Goal: Information Seeking & Learning: Learn about a topic

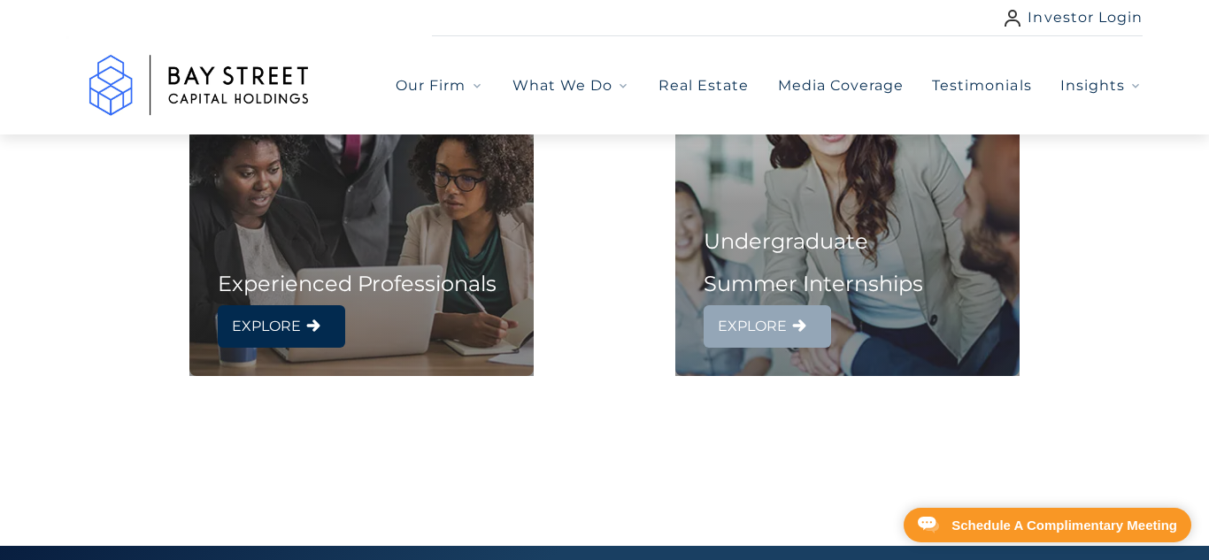
scroll to position [966, 0]
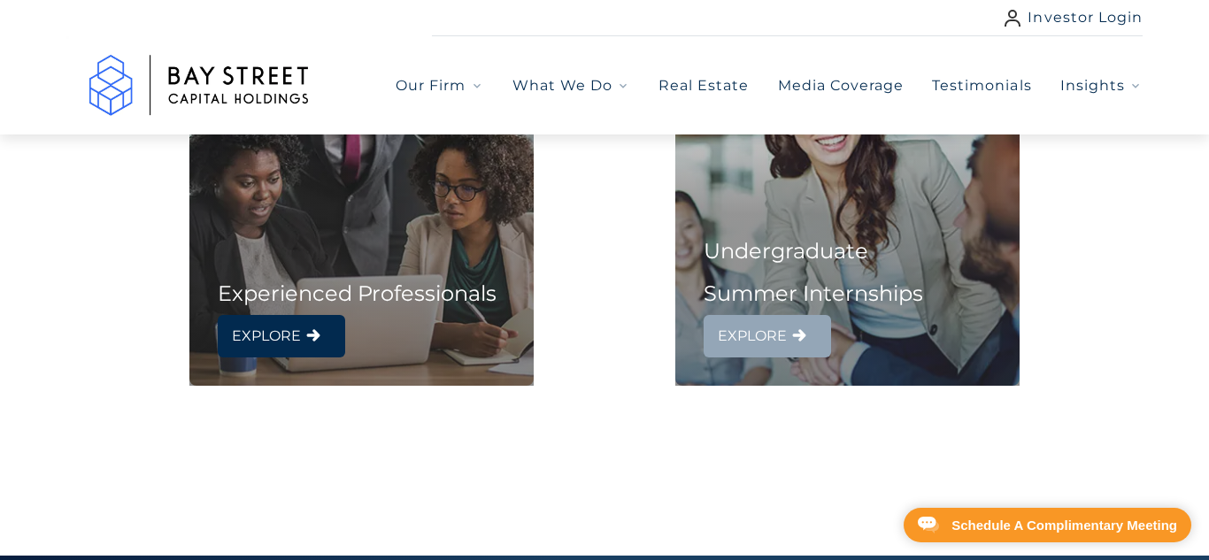
click at [757, 336] on span "EXPLORE" at bounding box center [752, 336] width 69 height 28
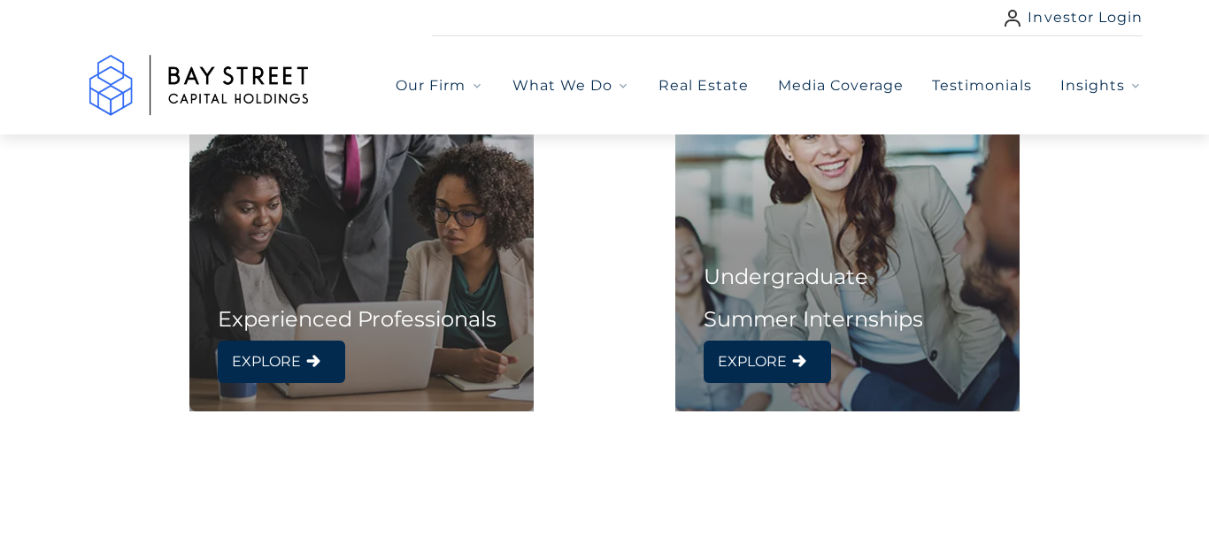
scroll to position [938, 0]
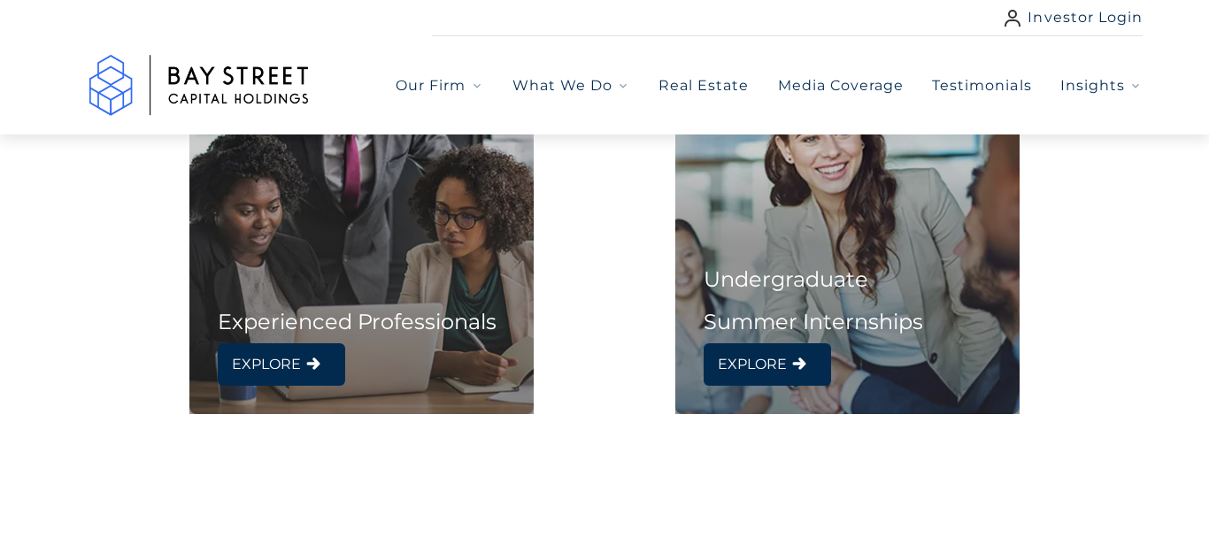
click at [319, 327] on h3 "Experienced Professionals" at bounding box center [361, 322] width 344 height 42
click at [280, 371] on span "EXPLORE" at bounding box center [266, 364] width 69 height 28
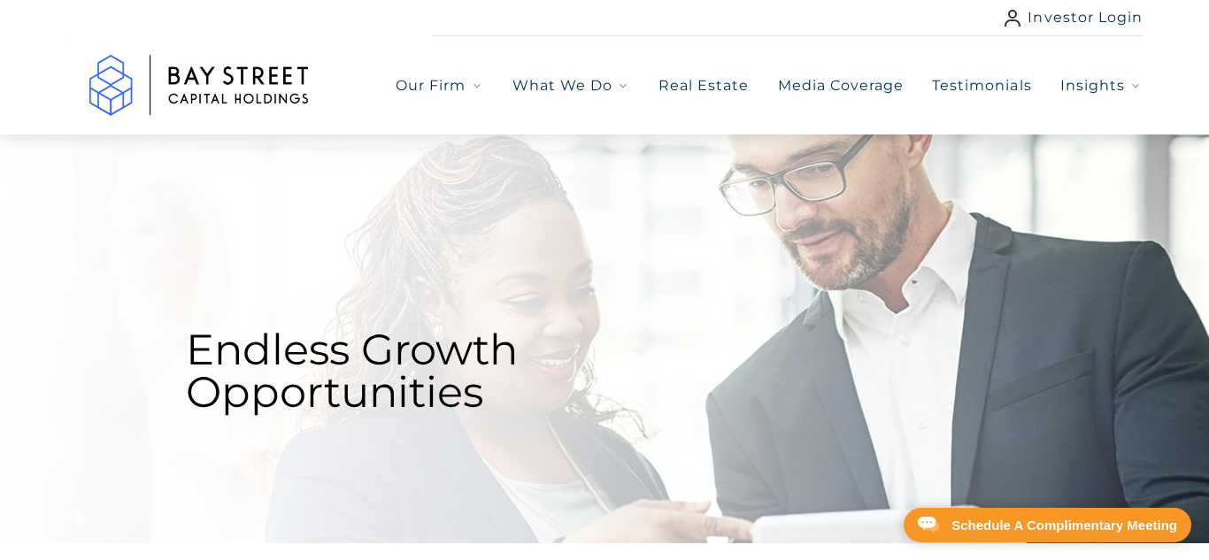
scroll to position [0, 0]
click at [987, 88] on link "Testimonials" at bounding box center [981, 85] width 99 height 21
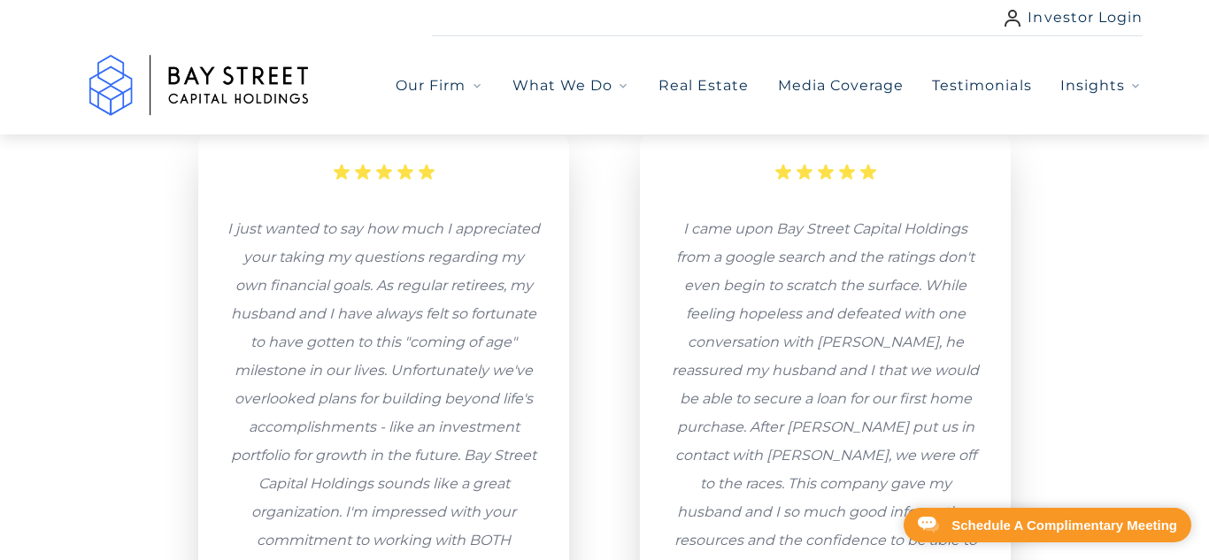
scroll to position [1400, 0]
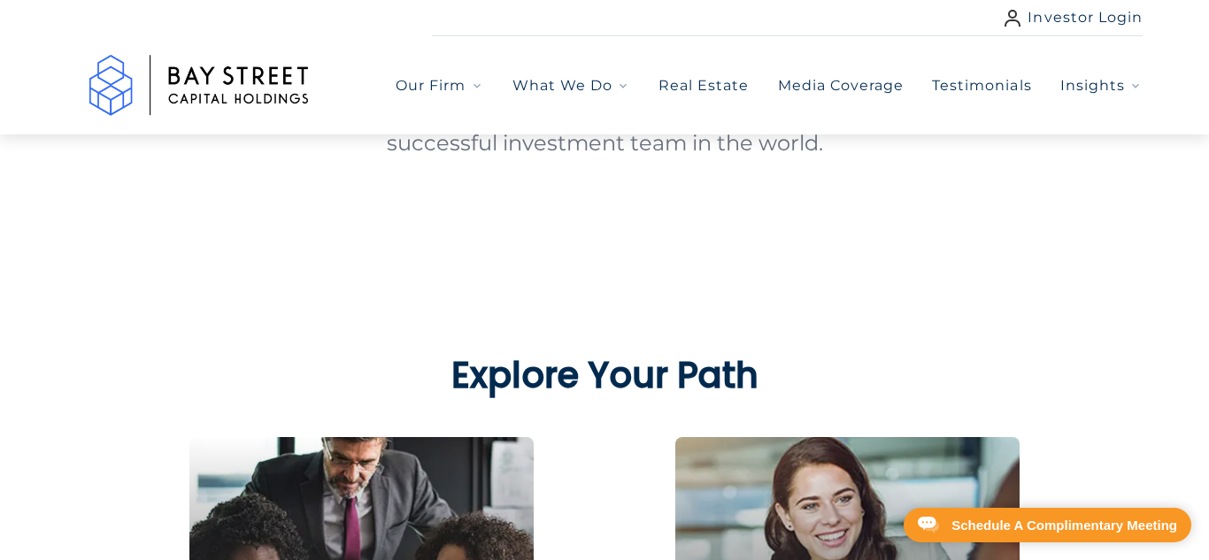
scroll to position [467, 0]
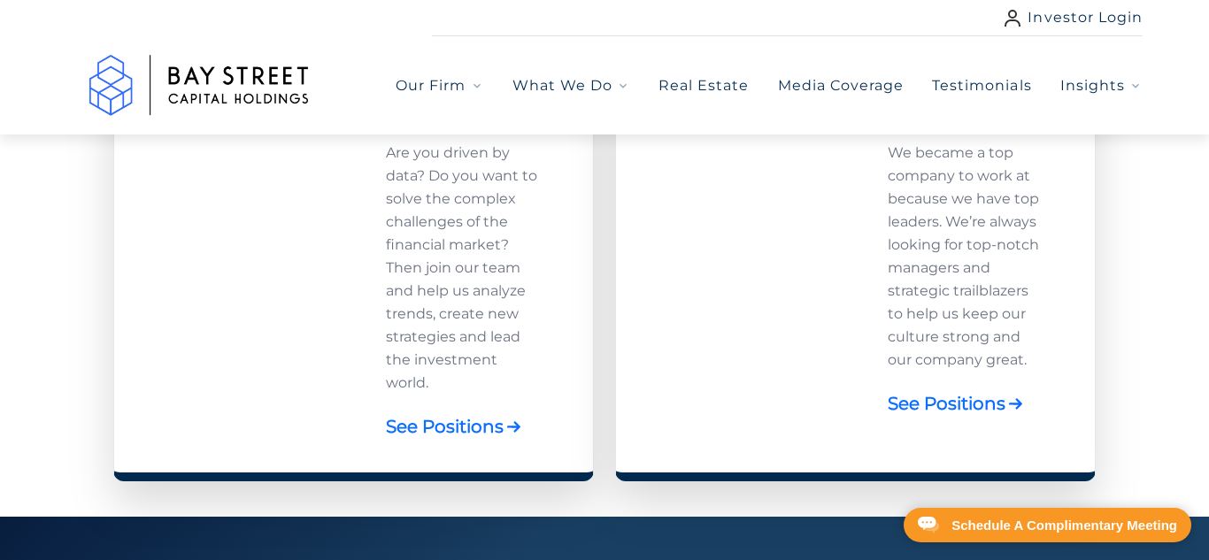
scroll to position [1394, 0]
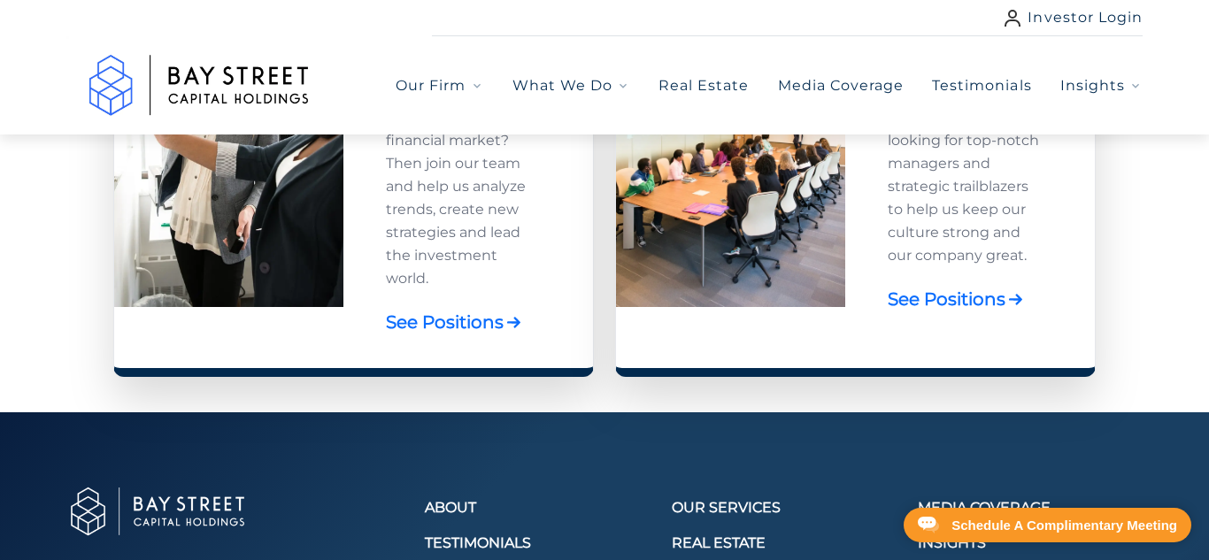
click at [957, 292] on link "See Positions" at bounding box center [947, 298] width 118 height 35
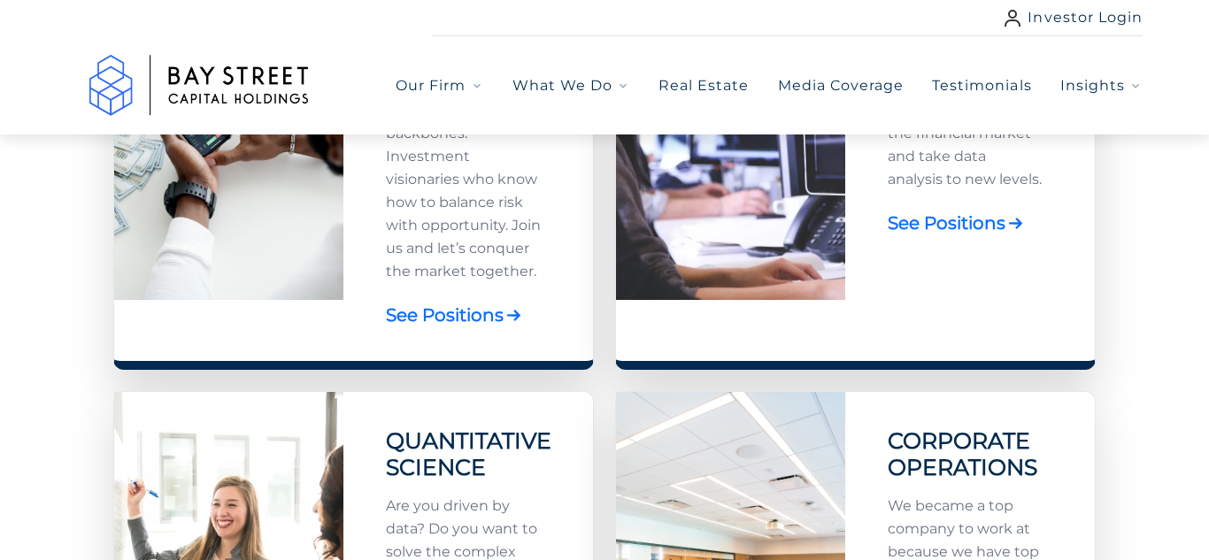
scroll to position [967, 0]
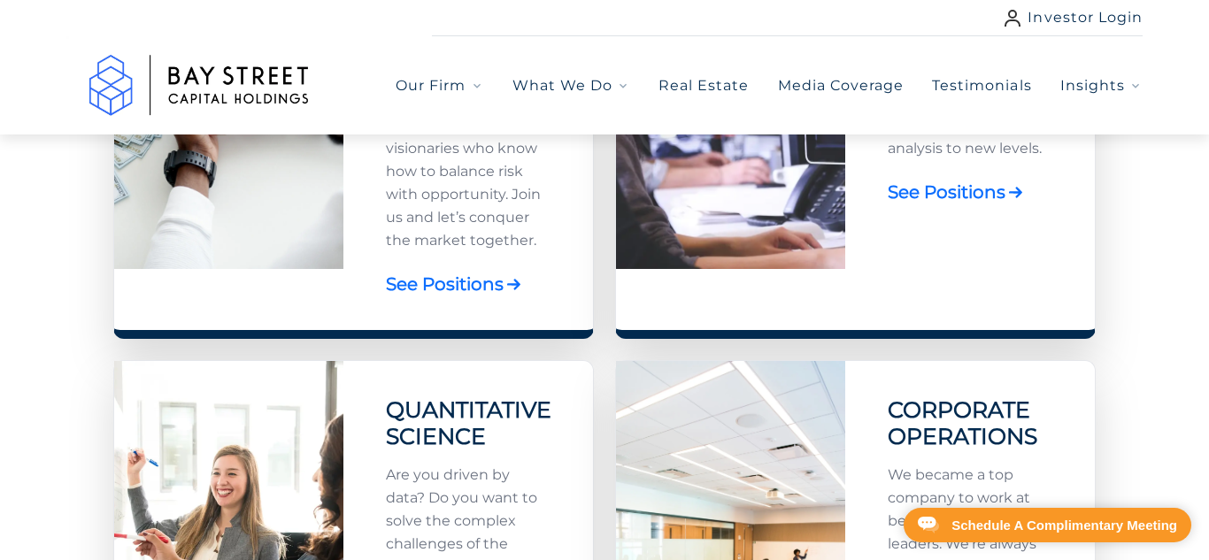
click at [484, 280] on link "See Positions" at bounding box center [445, 283] width 118 height 35
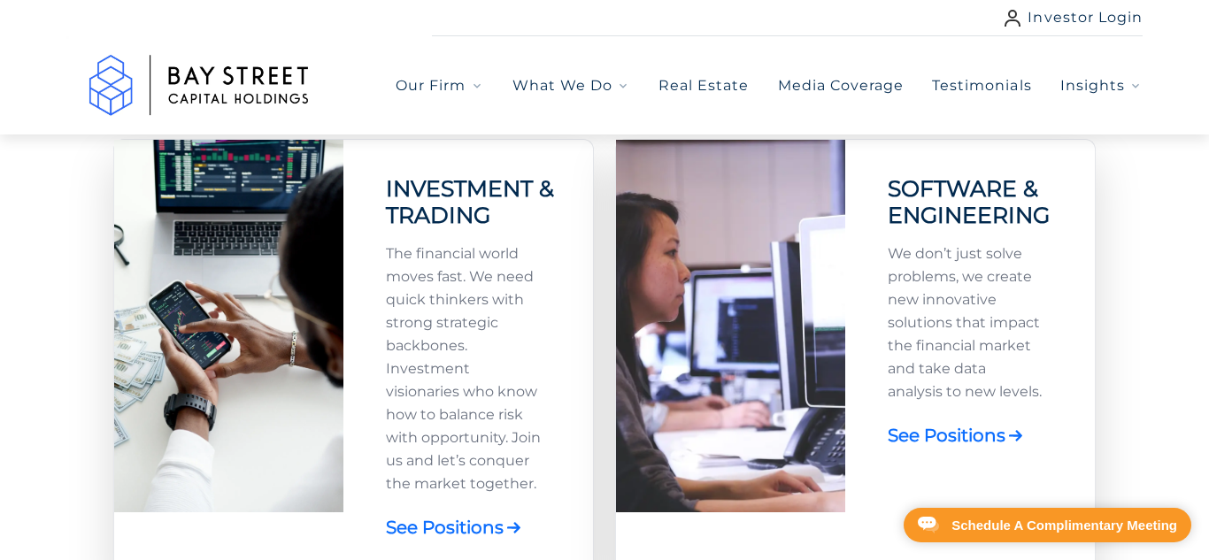
scroll to position [749, 0]
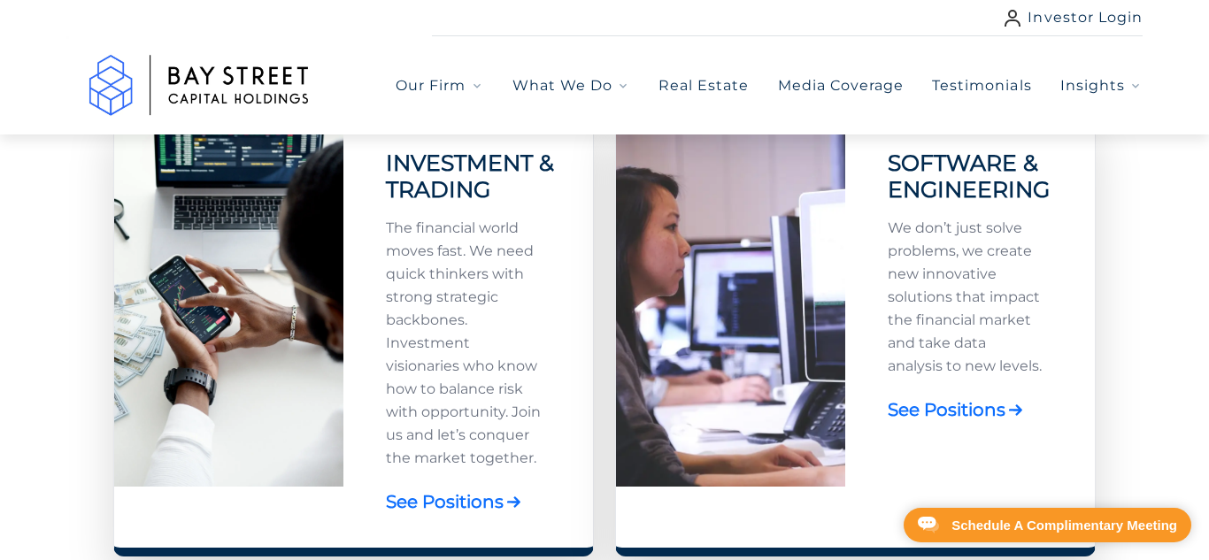
click at [440, 492] on link "See Positions" at bounding box center [445, 501] width 118 height 35
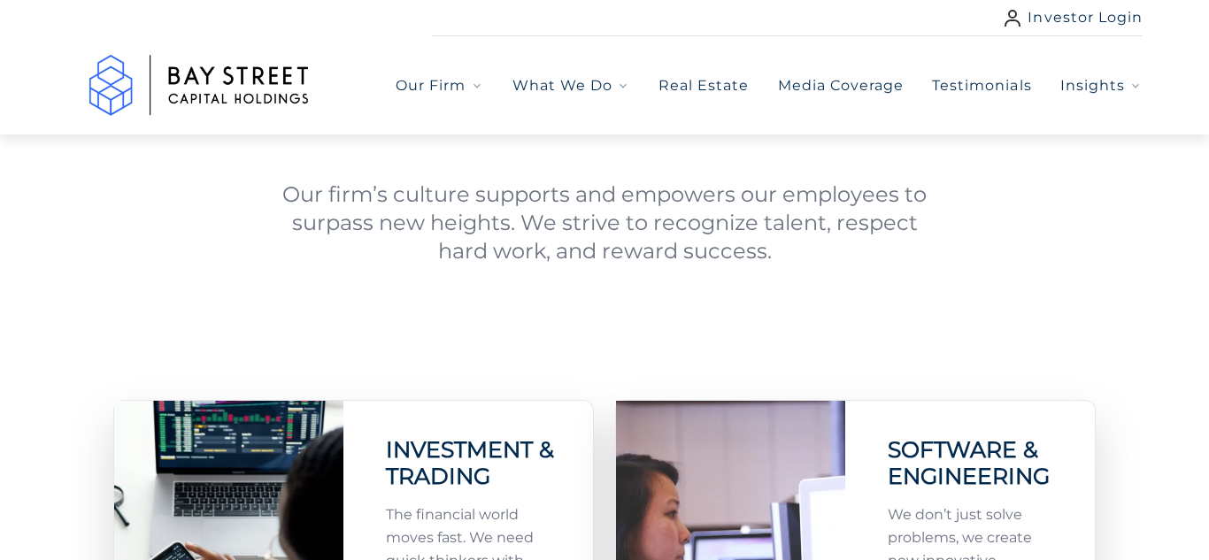
scroll to position [453, 0]
